Goal: Find specific fact: Find specific fact

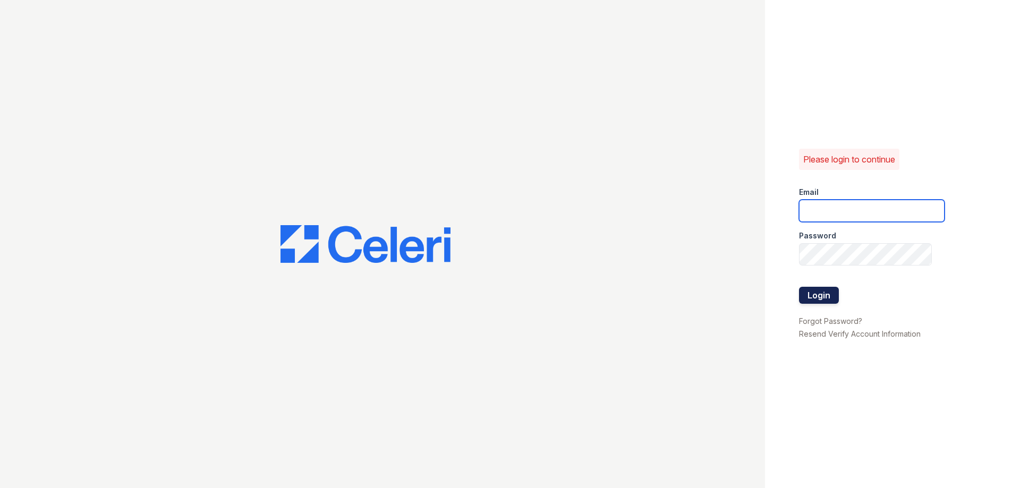
type input "greentree.pm@cafmanagement.com"
click at [823, 293] on button "Login" at bounding box center [819, 295] width 40 height 17
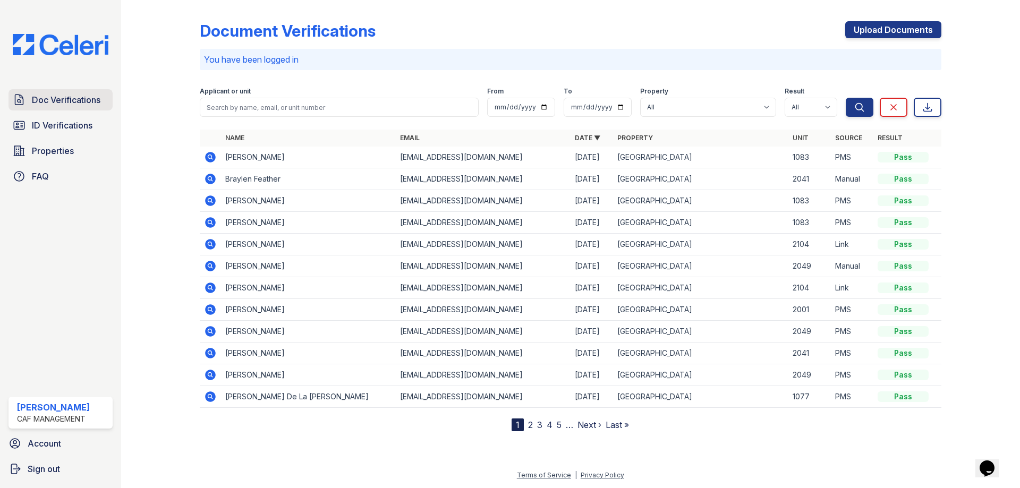
click at [49, 99] on span "Doc Verifications" at bounding box center [66, 99] width 69 height 13
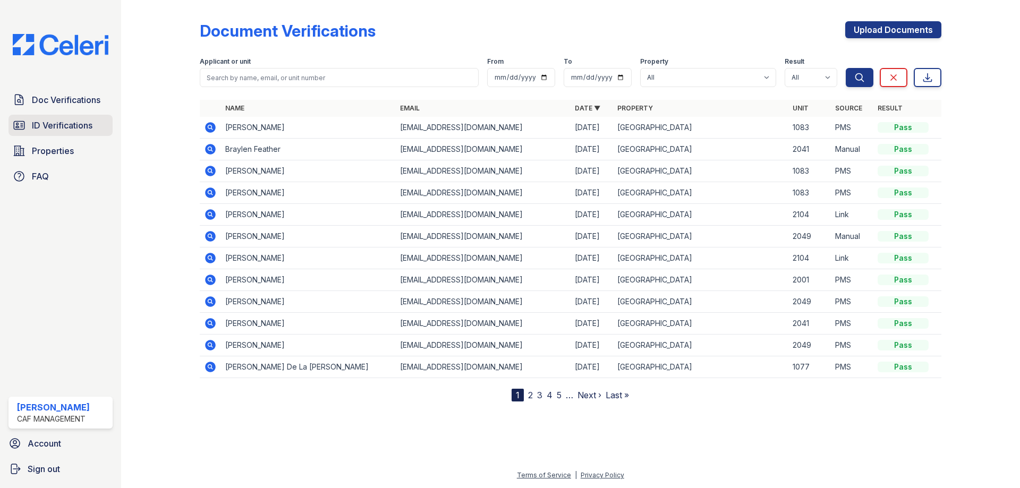
click at [50, 126] on span "ID Verifications" at bounding box center [62, 125] width 61 height 13
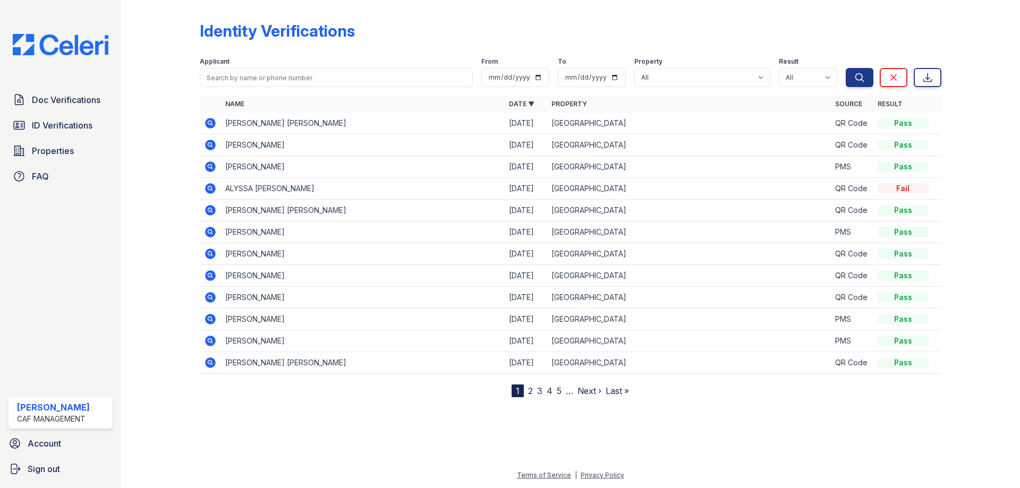
click at [206, 125] on icon at bounding box center [210, 123] width 13 height 13
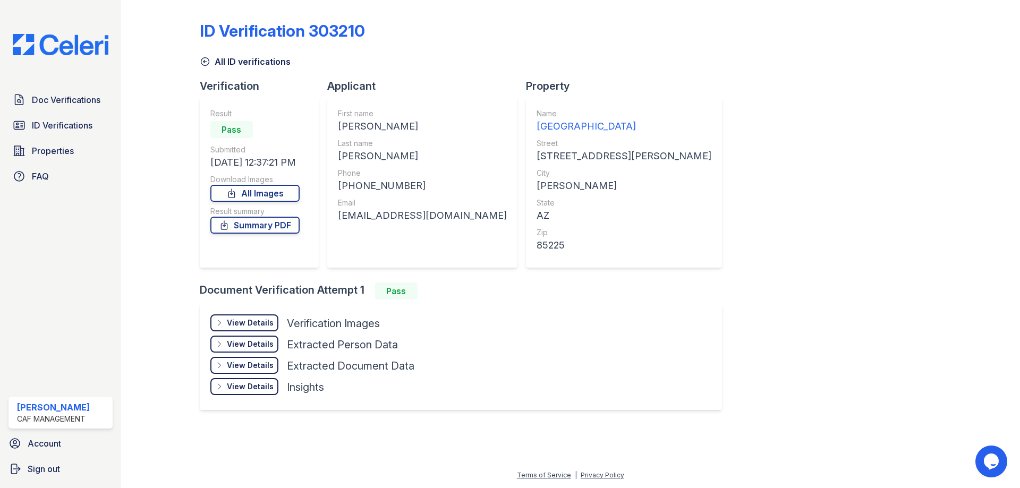
click at [359, 133] on div "[PERSON_NAME]" at bounding box center [422, 126] width 169 height 15
click at [353, 125] on div "RYAN NELSON" at bounding box center [422, 126] width 169 height 15
copy div "RYAN"
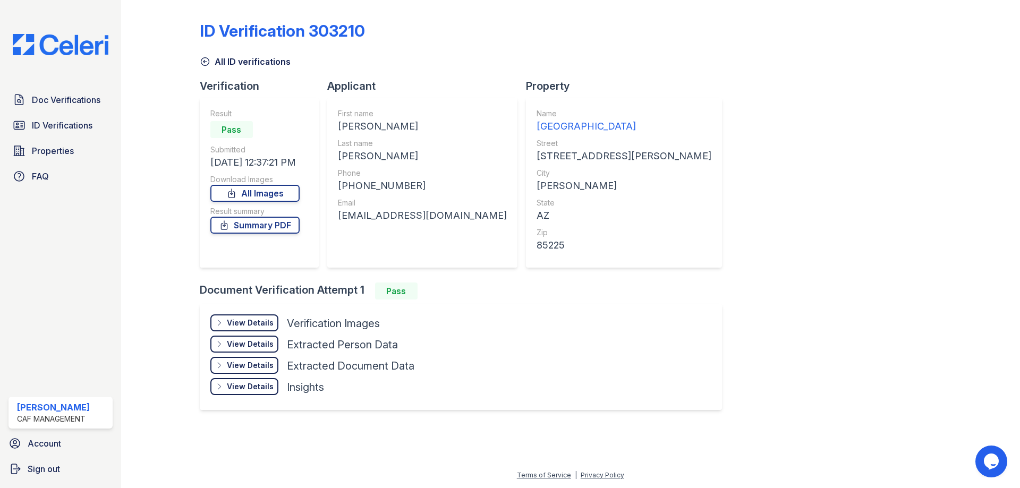
click at [351, 155] on div "WILLIAMS" at bounding box center [422, 156] width 169 height 15
copy div "WILLIAMS"
click at [382, 187] on div "+14809957592" at bounding box center [422, 185] width 169 height 15
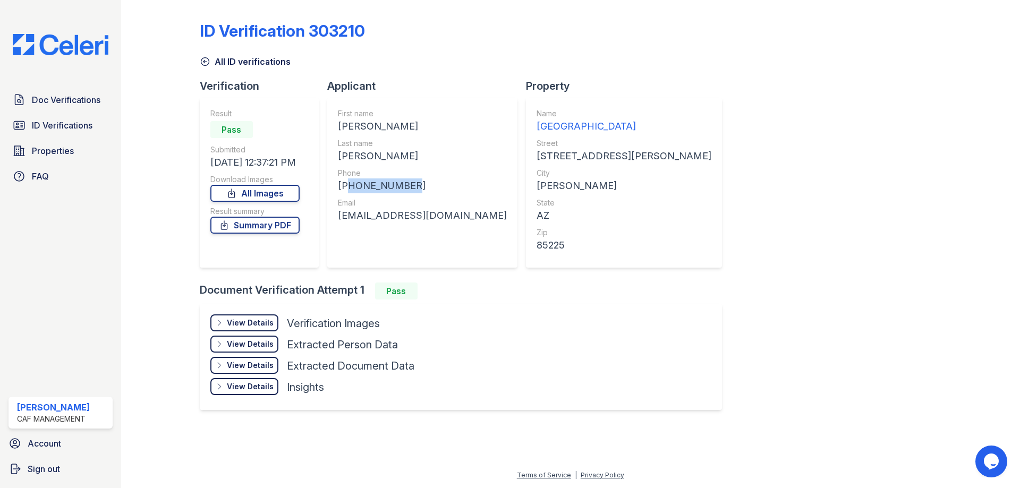
copy div "14809957592"
click at [376, 216] on div "rnwilliams2003@gmail.com" at bounding box center [422, 215] width 169 height 15
click at [376, 215] on div "rnwilliams2003@gmail.com" at bounding box center [422, 215] width 169 height 15
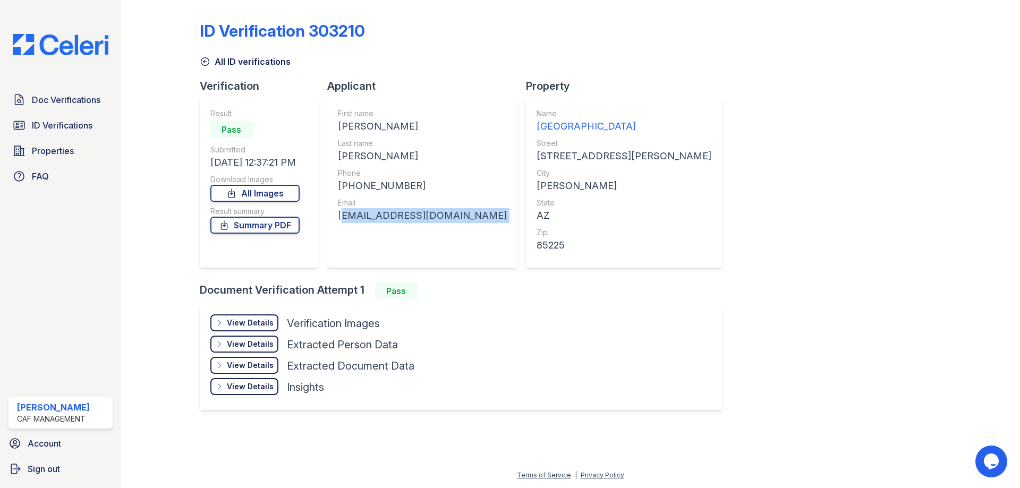
click at [376, 215] on div "rnwilliams2003@gmail.com" at bounding box center [422, 215] width 169 height 15
click at [81, 112] on div "Doc Verifications ID Verifications Properties FAQ" at bounding box center [60, 138] width 113 height 98
click at [78, 124] on span "ID Verifications" at bounding box center [62, 125] width 61 height 13
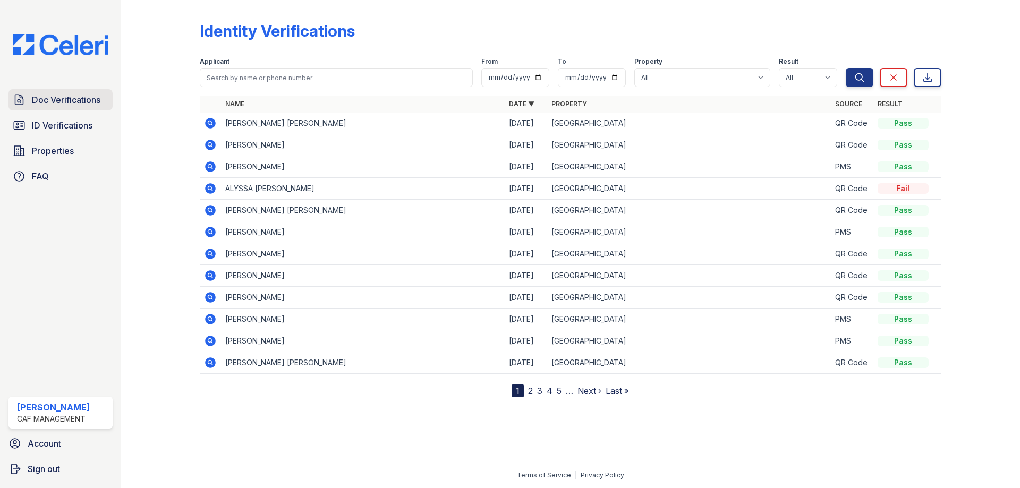
click at [80, 103] on span "Doc Verifications" at bounding box center [66, 99] width 69 height 13
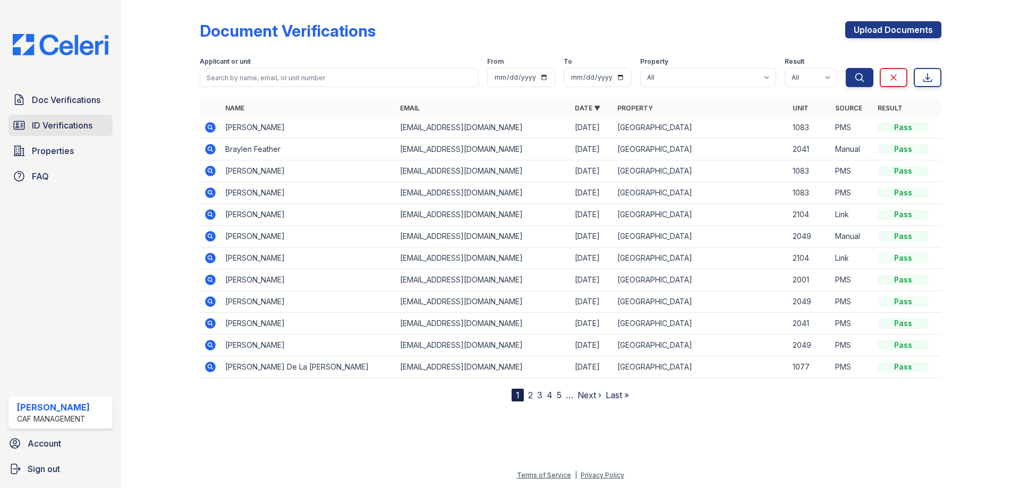
click at [73, 125] on span "ID Verifications" at bounding box center [62, 125] width 61 height 13
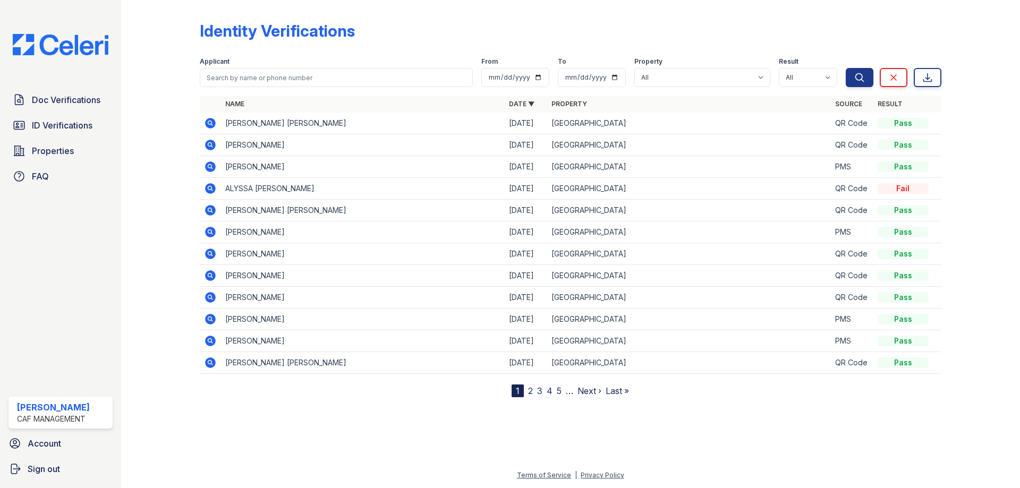
click at [203, 341] on td at bounding box center [210, 341] width 21 height 22
click at [210, 342] on icon at bounding box center [209, 340] width 3 height 3
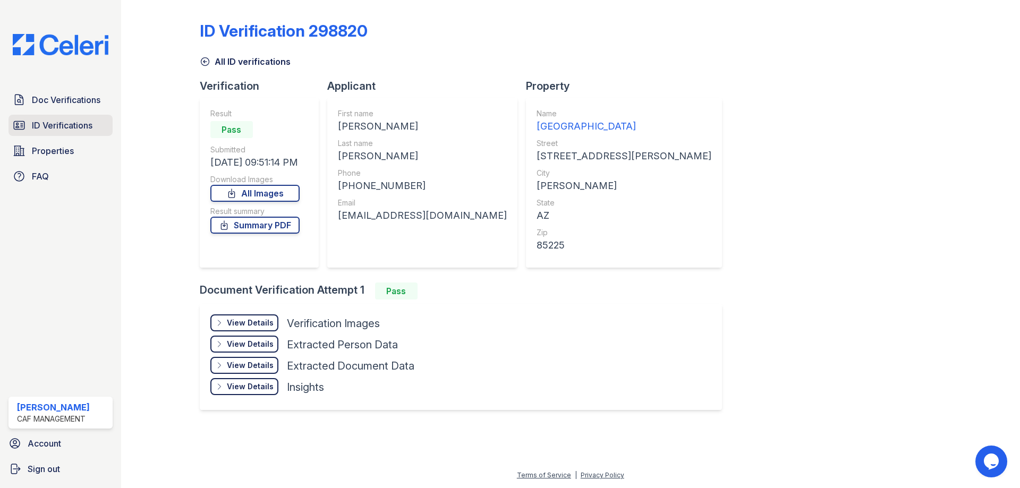
click at [66, 133] on link "ID Verifications" at bounding box center [60, 125] width 104 height 21
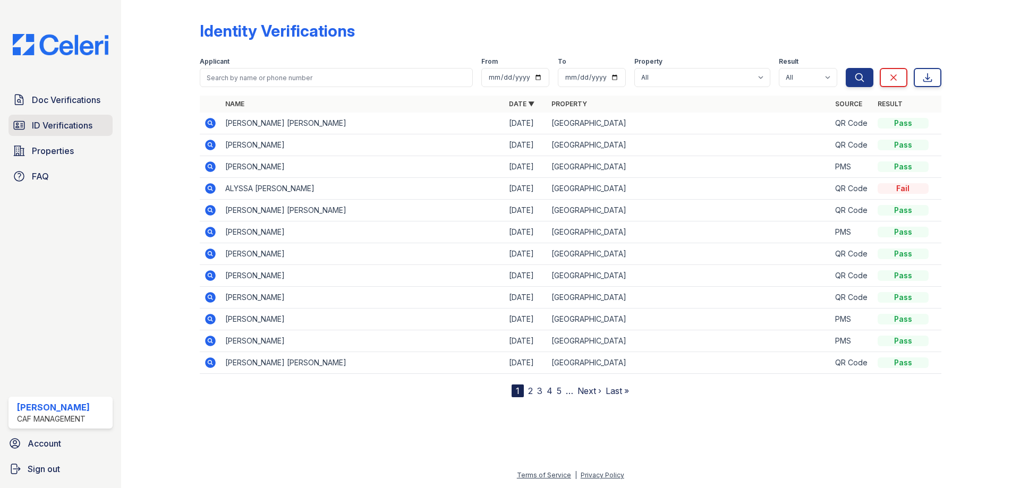
click at [66, 133] on link "ID Verifications" at bounding box center [60, 125] width 104 height 21
click at [66, 122] on span "ID Verifications" at bounding box center [62, 125] width 61 height 13
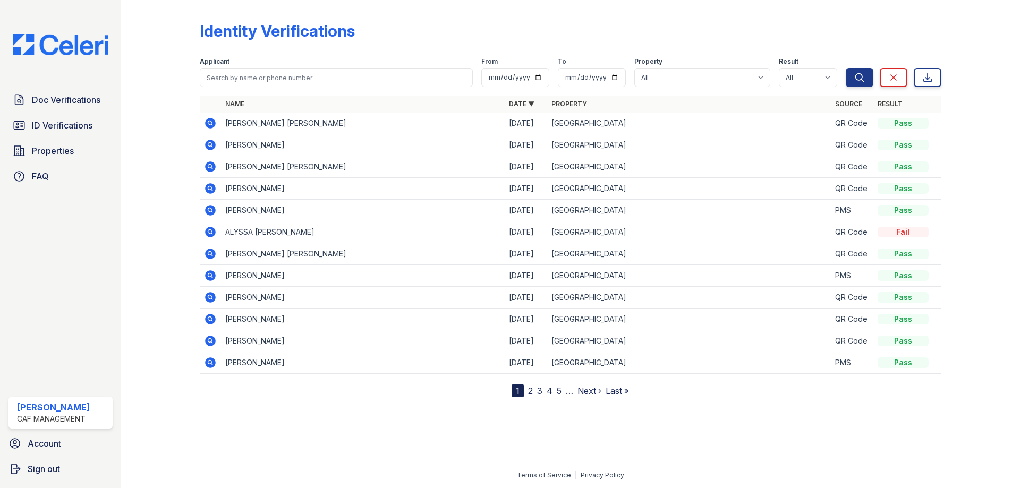
click at [210, 122] on icon at bounding box center [209, 122] width 3 height 3
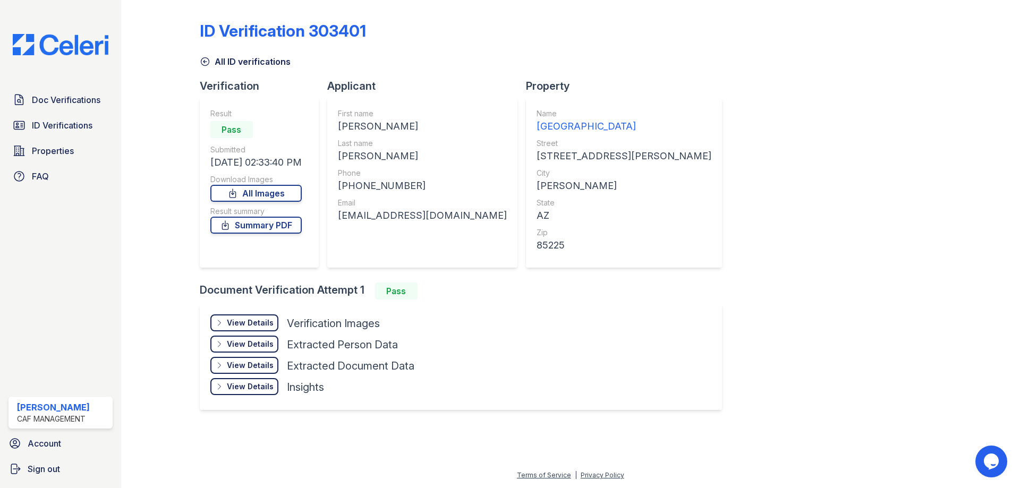
click at [360, 119] on div "[PERSON_NAME]" at bounding box center [422, 126] width 169 height 15
click at [360, 118] on div "First name [PERSON_NAME]" at bounding box center [422, 120] width 169 height 25
drag, startPoint x: 362, startPoint y: 125, endPoint x: 364, endPoint y: 132, distance: 7.2
click at [362, 126] on div "[PERSON_NAME]" at bounding box center [422, 126] width 169 height 15
click at [430, 138] on div "First name [PERSON_NAME] Last name [PERSON_NAME] Phone [PHONE_NUMBER] Email [EM…" at bounding box center [422, 182] width 169 height 149
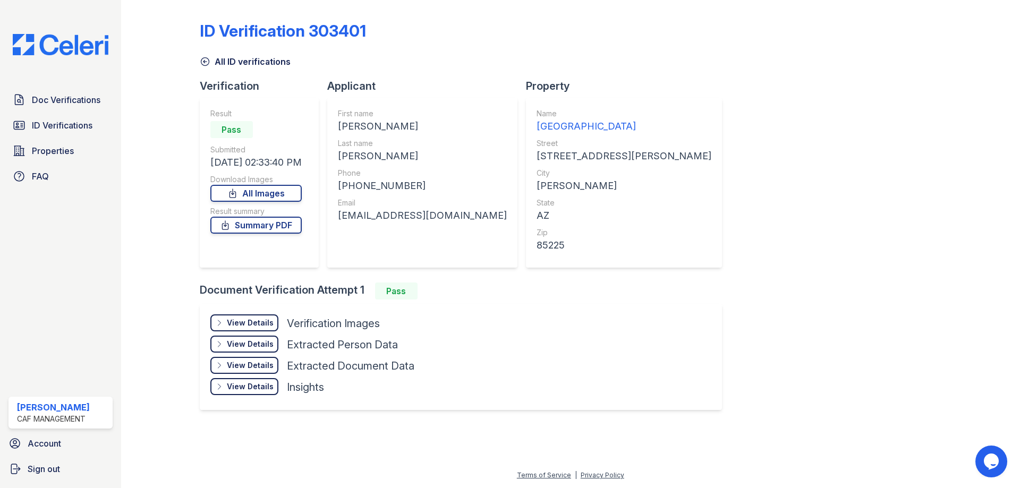
click at [361, 129] on div "[PERSON_NAME]" at bounding box center [422, 126] width 169 height 15
click at [361, 128] on div "[PERSON_NAME]" at bounding box center [422, 126] width 169 height 15
copy div "[PERSON_NAME]"
click at [359, 153] on div "[PERSON_NAME]" at bounding box center [422, 156] width 169 height 15
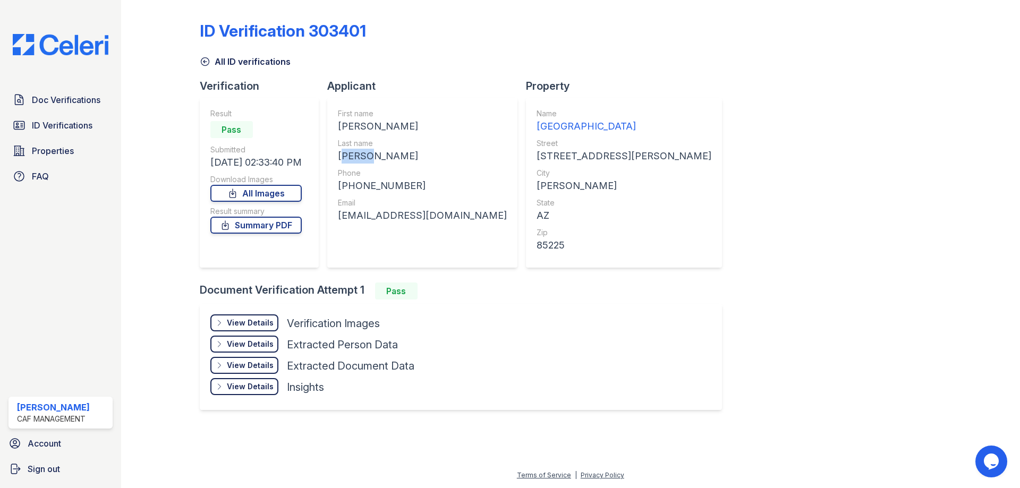
copy div "[PERSON_NAME]"
click at [375, 194] on div "First name [PERSON_NAME] Last name [PERSON_NAME] Phone [PHONE_NUMBER] Email [EM…" at bounding box center [422, 182] width 169 height 149
click at [376, 188] on div "[PHONE_NUMBER]" at bounding box center [422, 185] width 169 height 15
copy div "16023287939"
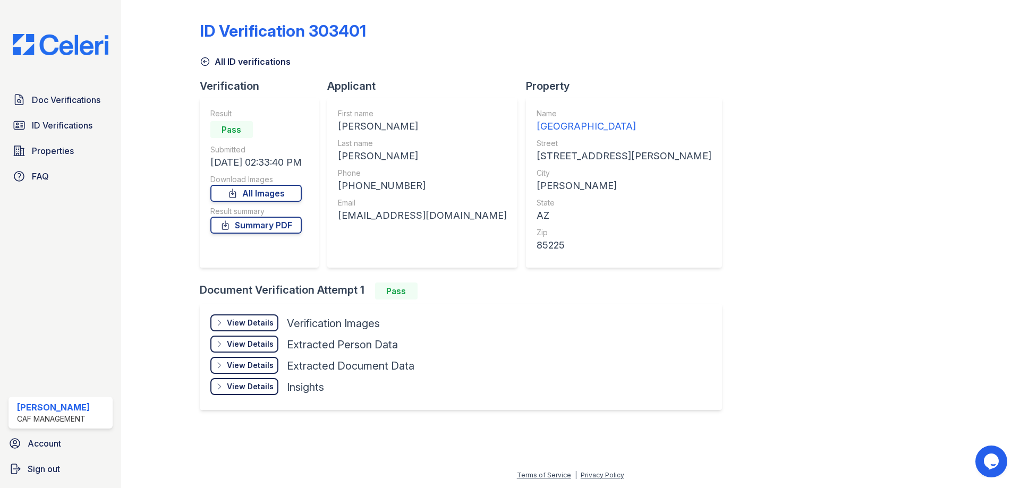
click at [381, 216] on div "[EMAIL_ADDRESS][DOMAIN_NAME]" at bounding box center [422, 215] width 169 height 15
copy div "[EMAIL_ADDRESS][DOMAIN_NAME]"
